Goal: Task Accomplishment & Management: Use online tool/utility

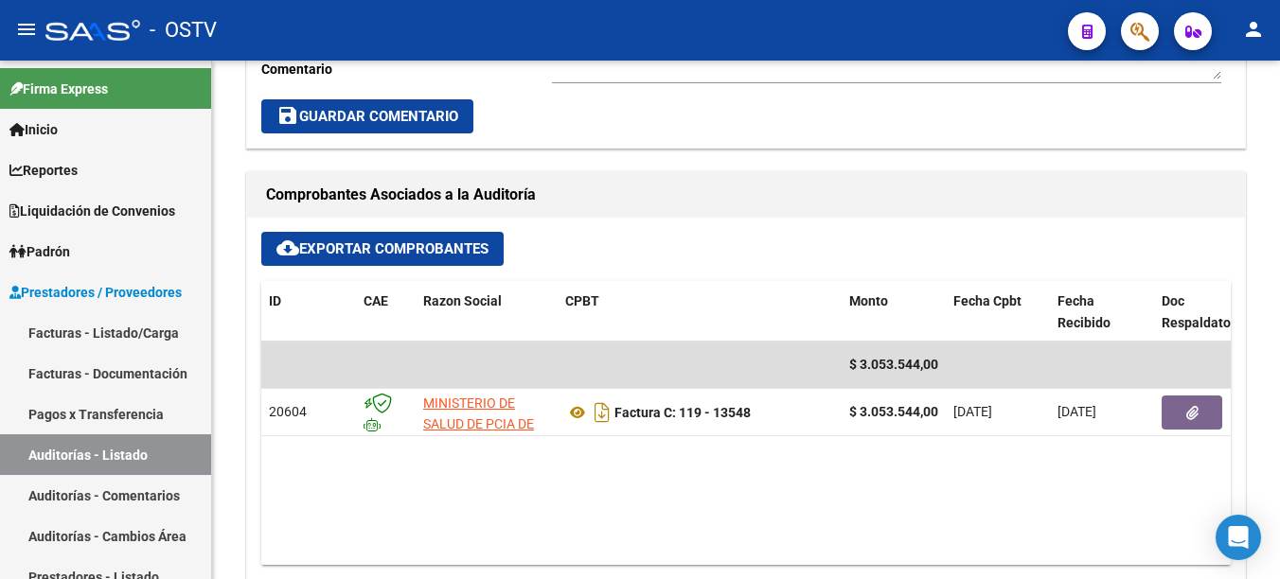
scroll to position [788, 0]
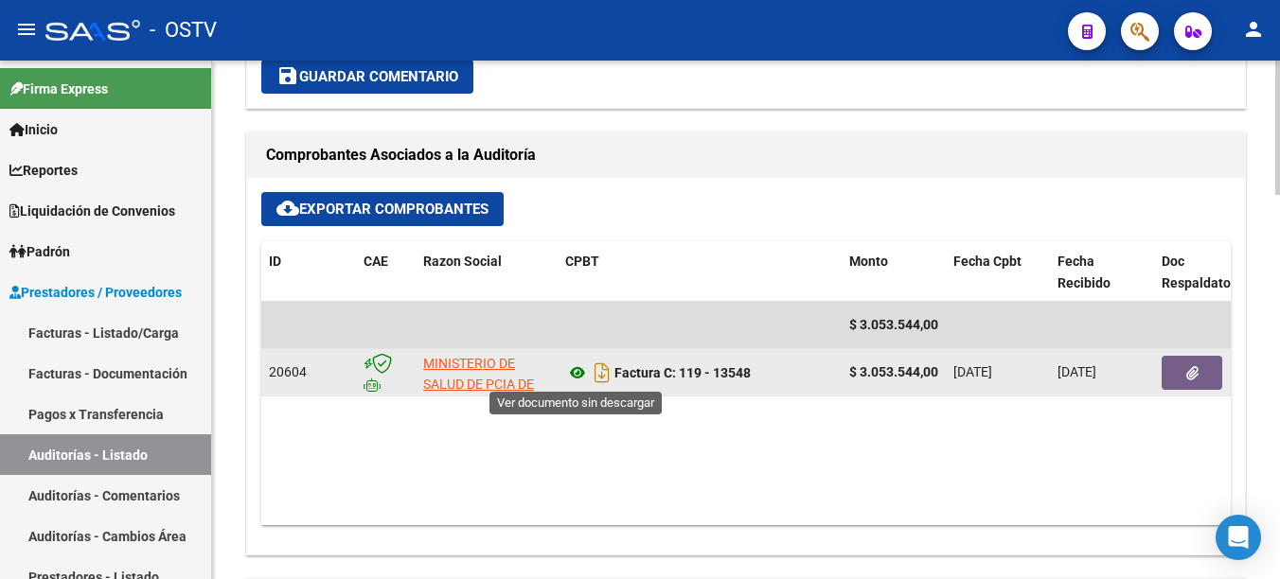
click at [571, 374] on icon at bounding box center [577, 373] width 25 height 23
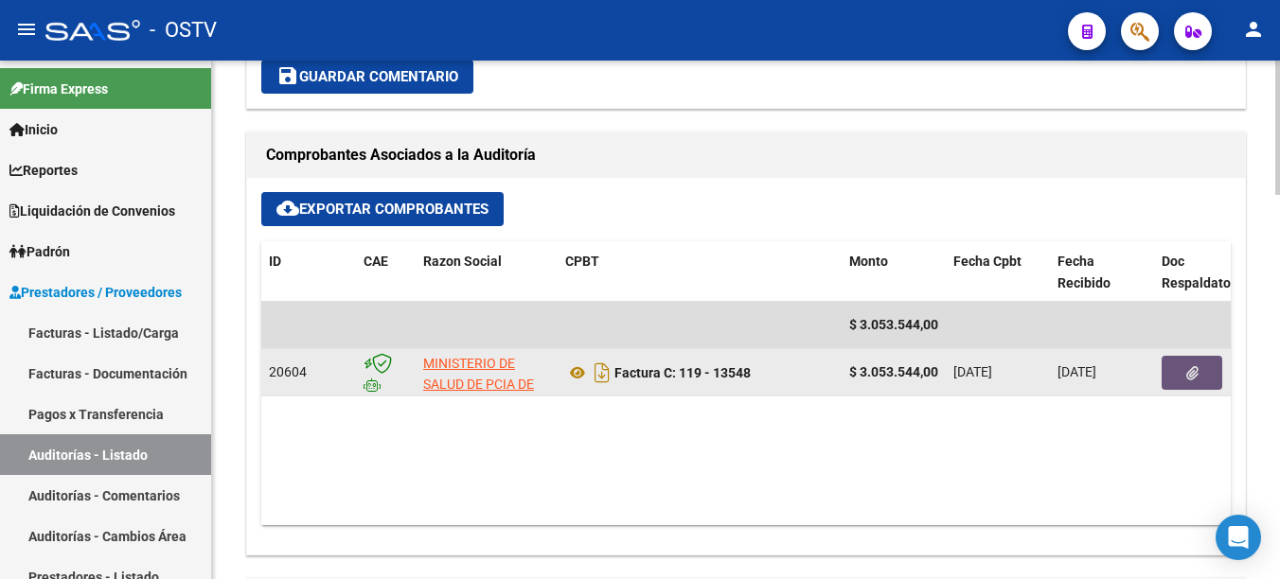
click at [1191, 363] on button "button" at bounding box center [1191, 373] width 61 height 34
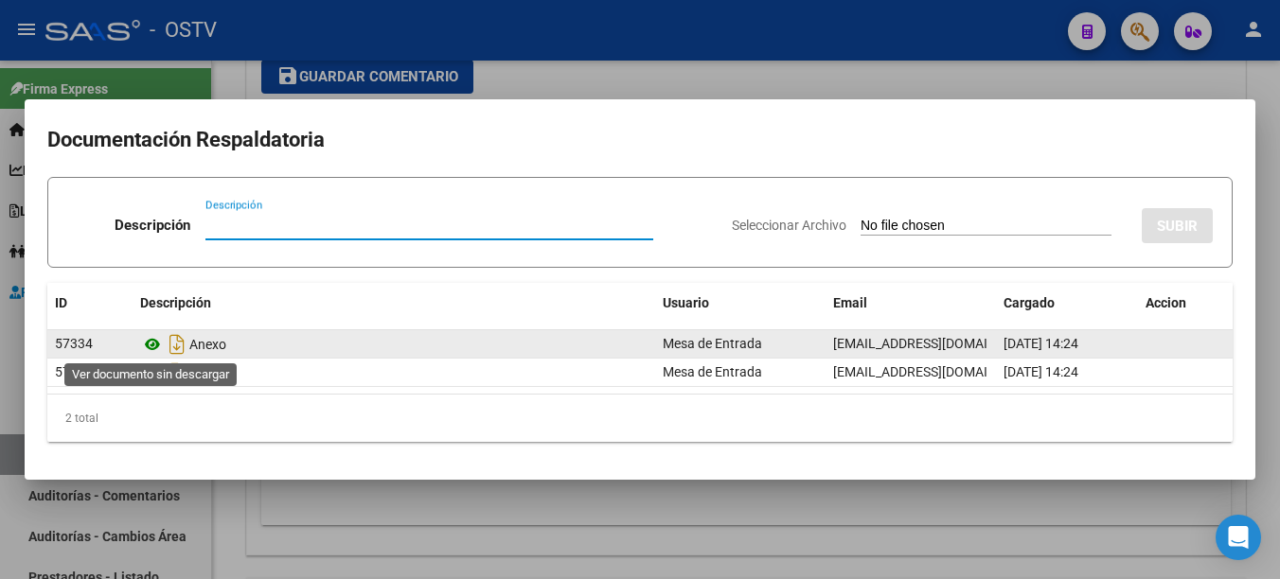
click at [146, 341] on icon at bounding box center [152, 344] width 25 height 23
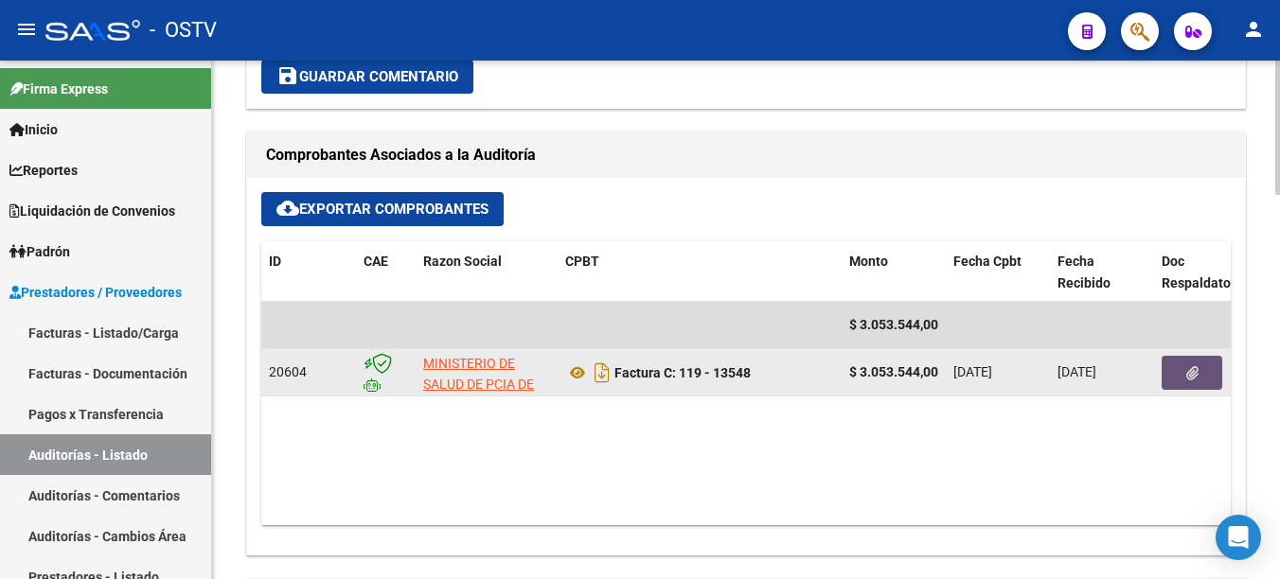
click at [848, 371] on datatable-body-cell "$ 3.053.544,00" at bounding box center [893, 372] width 104 height 46
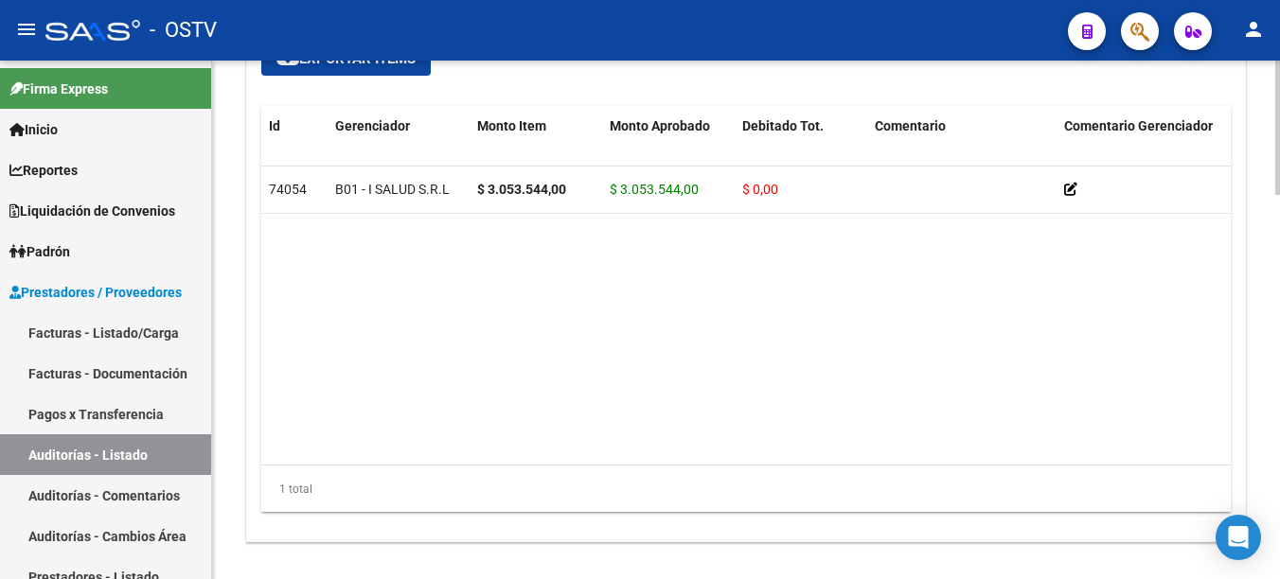
scroll to position [1420, 0]
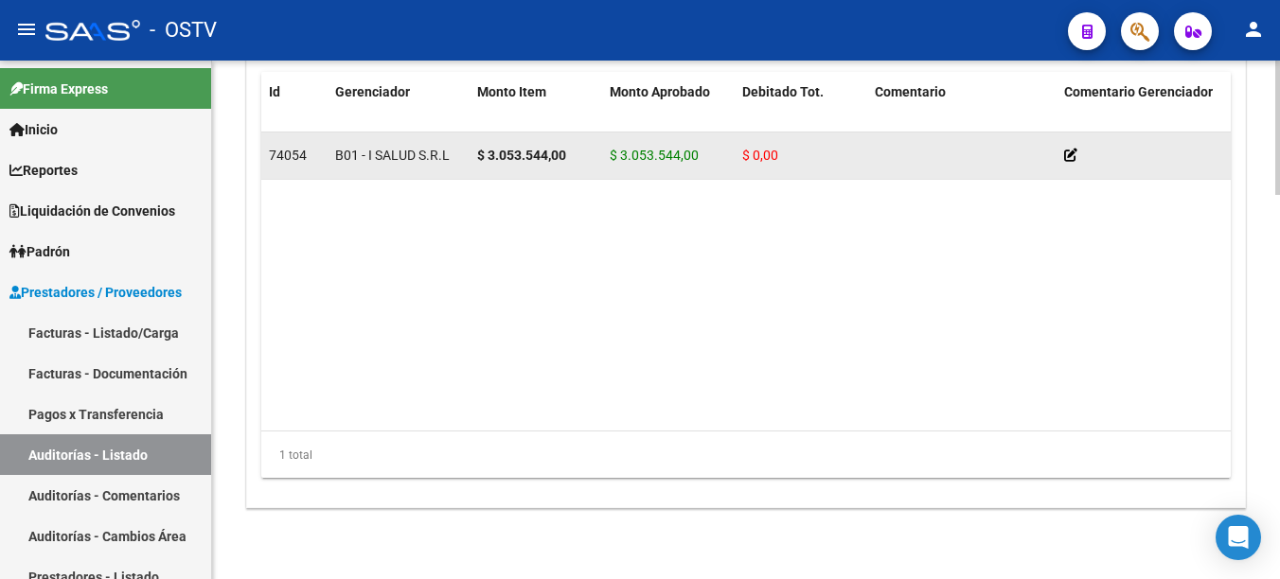
drag, startPoint x: 611, startPoint y: 155, endPoint x: 699, endPoint y: 174, distance: 90.0
click at [699, 174] on datatable-body-cell "$ 3.053.544,00" at bounding box center [668, 156] width 133 height 46
copy span "$ 3.053.544,00"
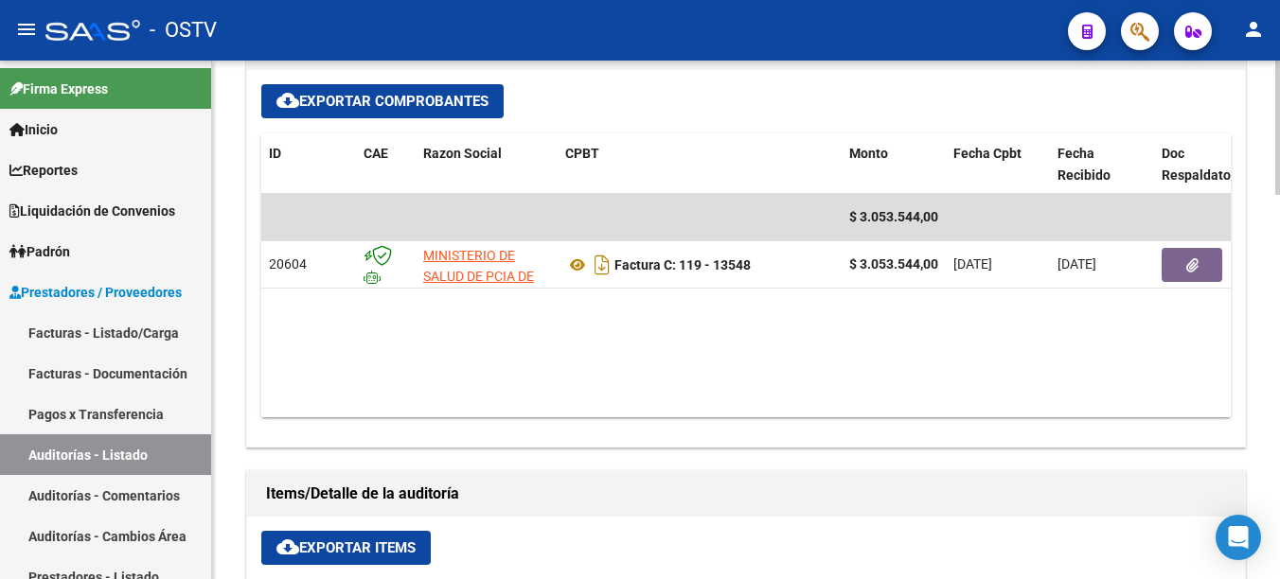
scroll to position [631, 0]
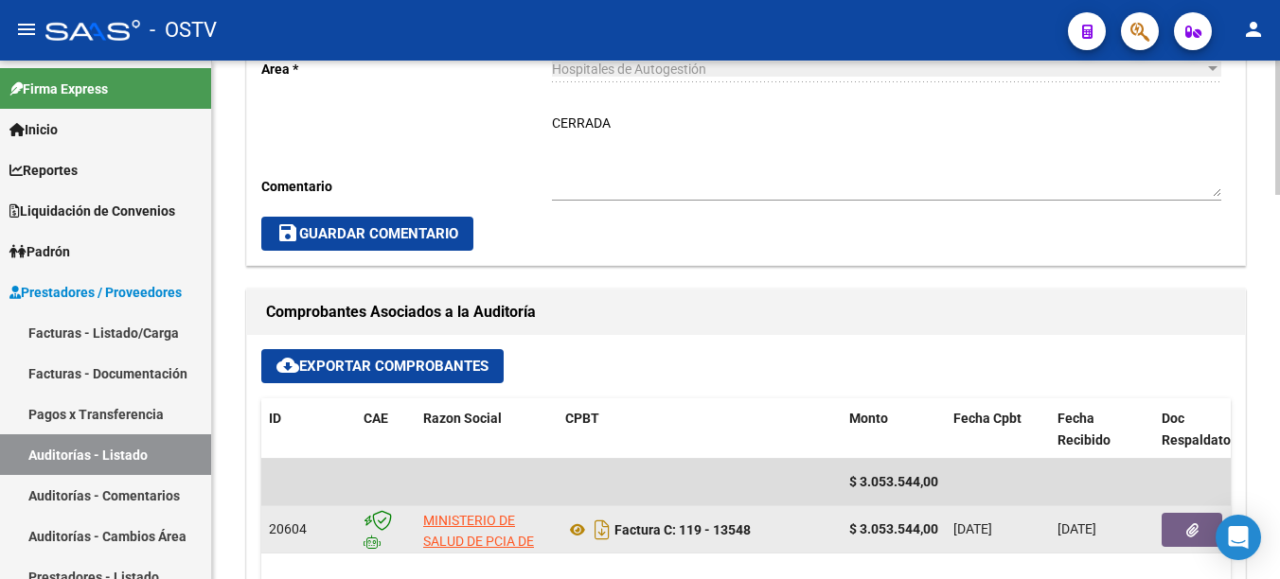
drag, startPoint x: 616, startPoint y: 529, endPoint x: 754, endPoint y: 523, distance: 138.3
click at [754, 523] on div "Factura C: 119 - 13548" at bounding box center [699, 530] width 269 height 30
copy strong "Factura C: 119 - 13548"
